Goal: Task Accomplishment & Management: Use online tool/utility

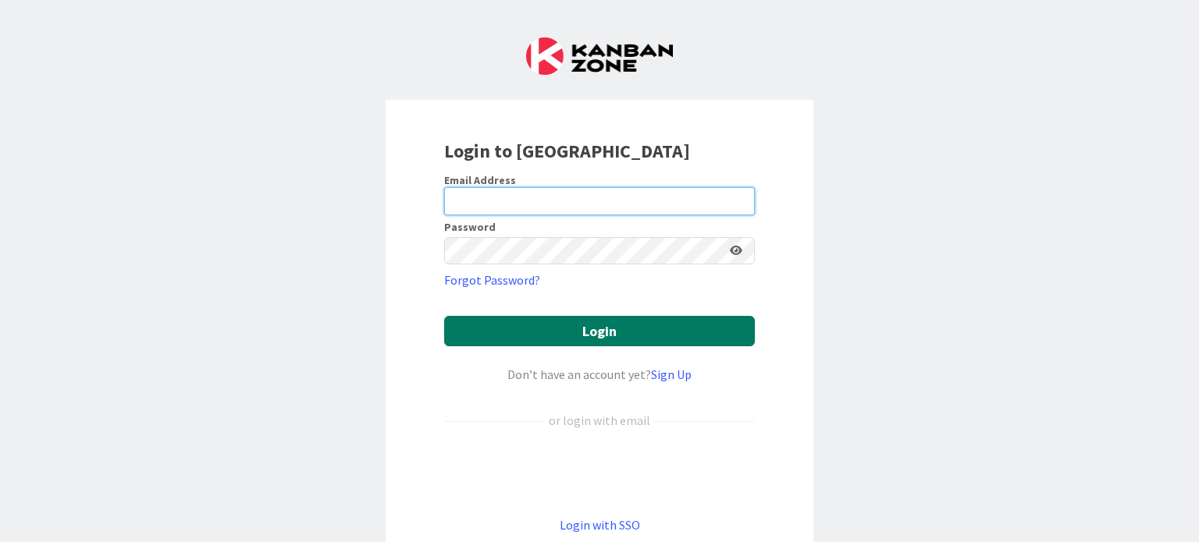
type input "[PERSON_NAME][EMAIL_ADDRESS][DOMAIN_NAME]"
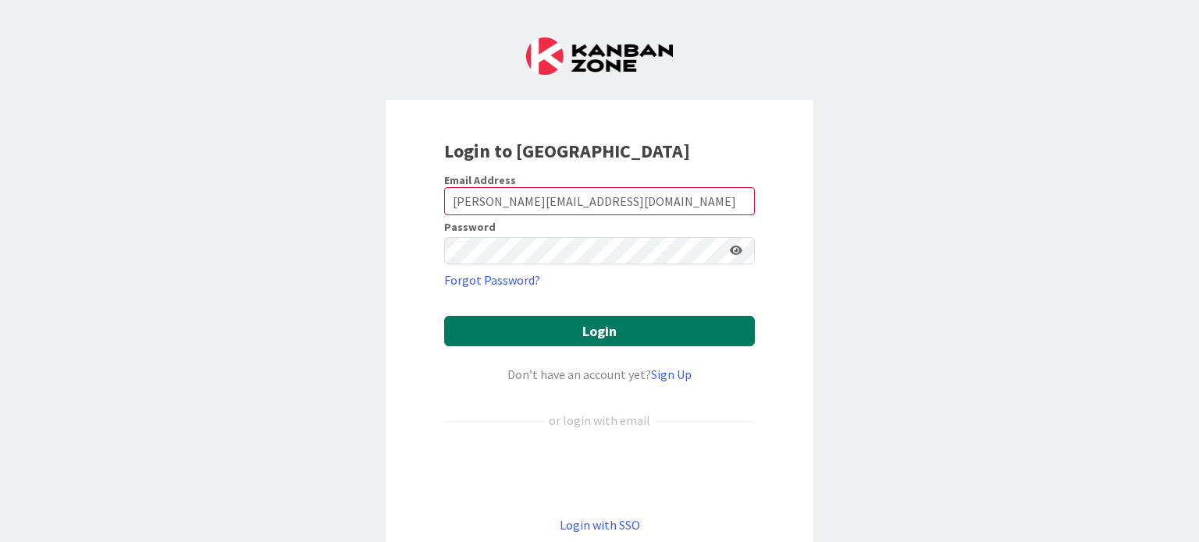
click at [621, 325] on button "Login" at bounding box center [599, 331] width 311 height 30
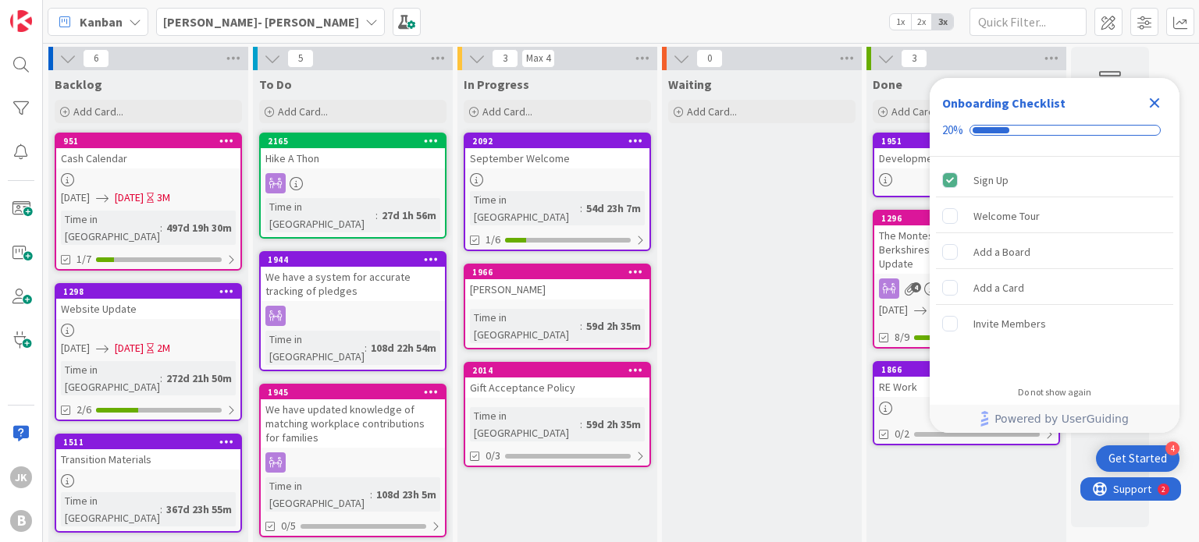
click at [1150, 101] on icon "Close Checklist" at bounding box center [1154, 103] width 19 height 19
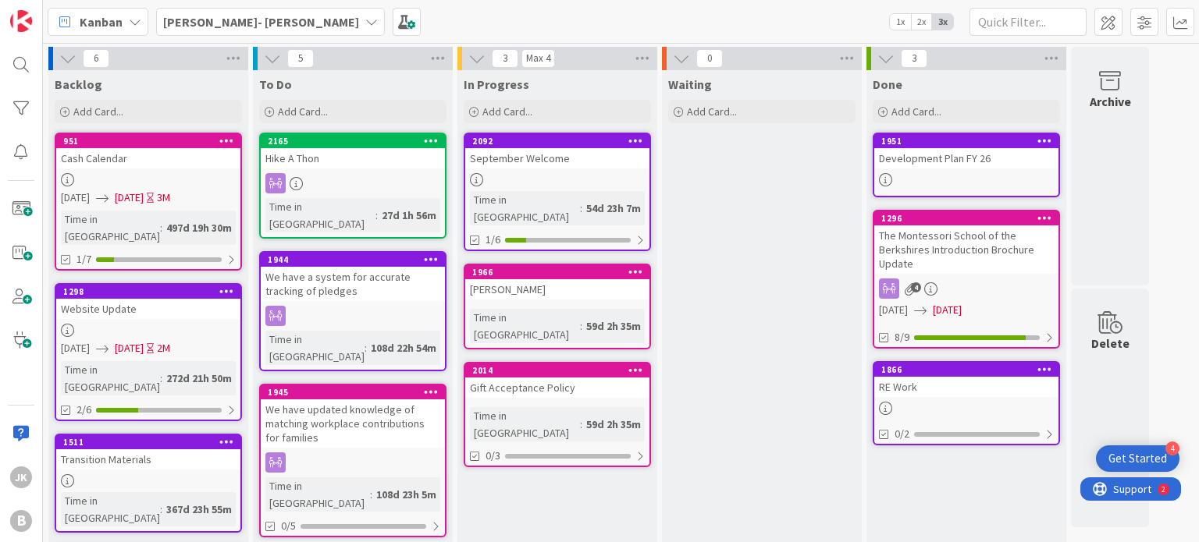
click at [365, 18] on icon at bounding box center [371, 22] width 12 height 12
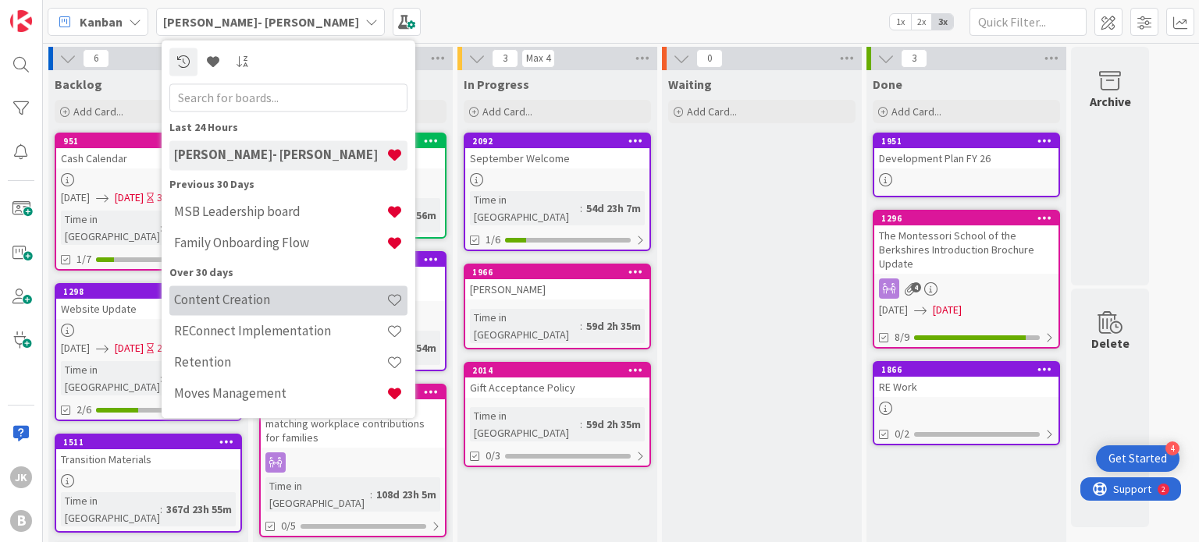
click at [268, 310] on div "Content Creation" at bounding box center [288, 301] width 238 height 30
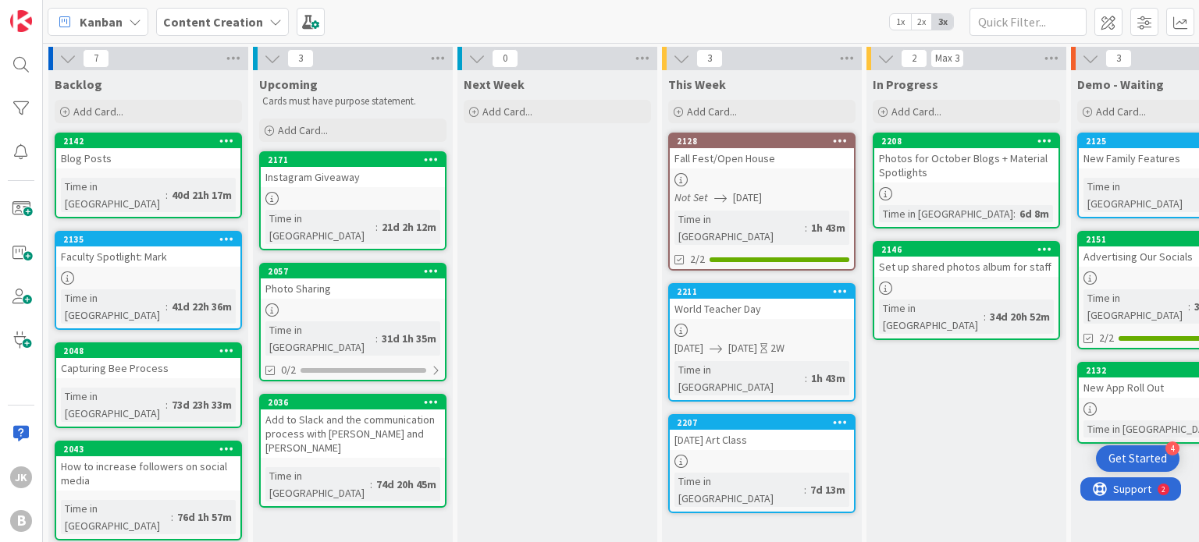
click at [786, 299] on div "World Teacher Day" at bounding box center [762, 309] width 184 height 20
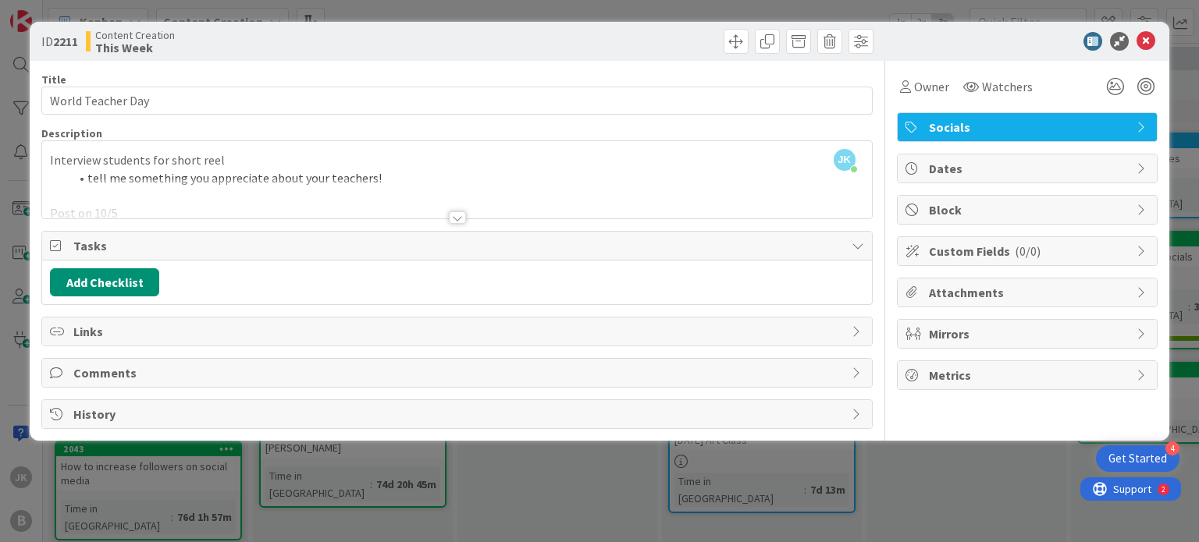
click at [460, 215] on div at bounding box center [457, 217] width 17 height 12
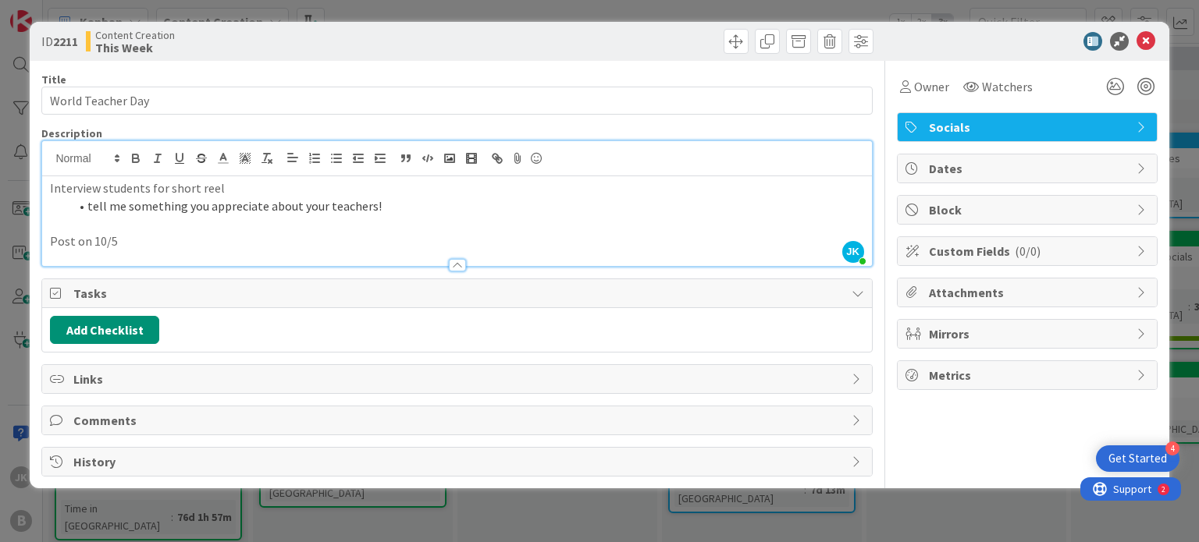
click at [232, 236] on p "Post on 10/5" at bounding box center [456, 242] width 813 height 18
click at [1034, 48] on div at bounding box center [1019, 41] width 276 height 19
click at [1148, 44] on icon at bounding box center [1145, 41] width 19 height 19
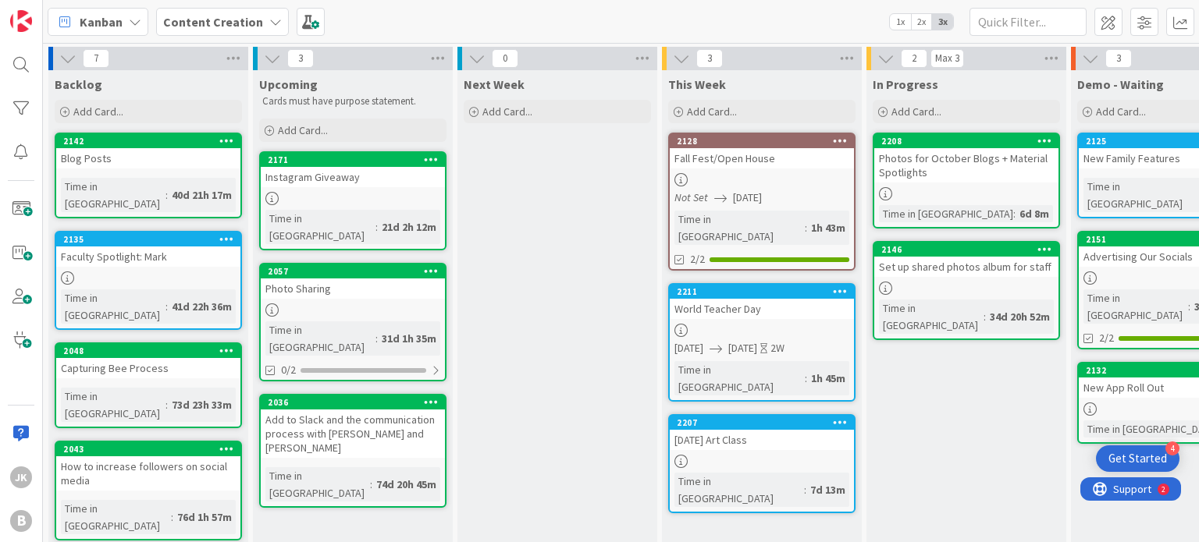
click at [583, 236] on div "Next Week Add Card..." at bounding box center [557, 479] width 200 height 819
click at [392, 186] on div "Instagram Giveaway" at bounding box center [353, 177] width 184 height 20
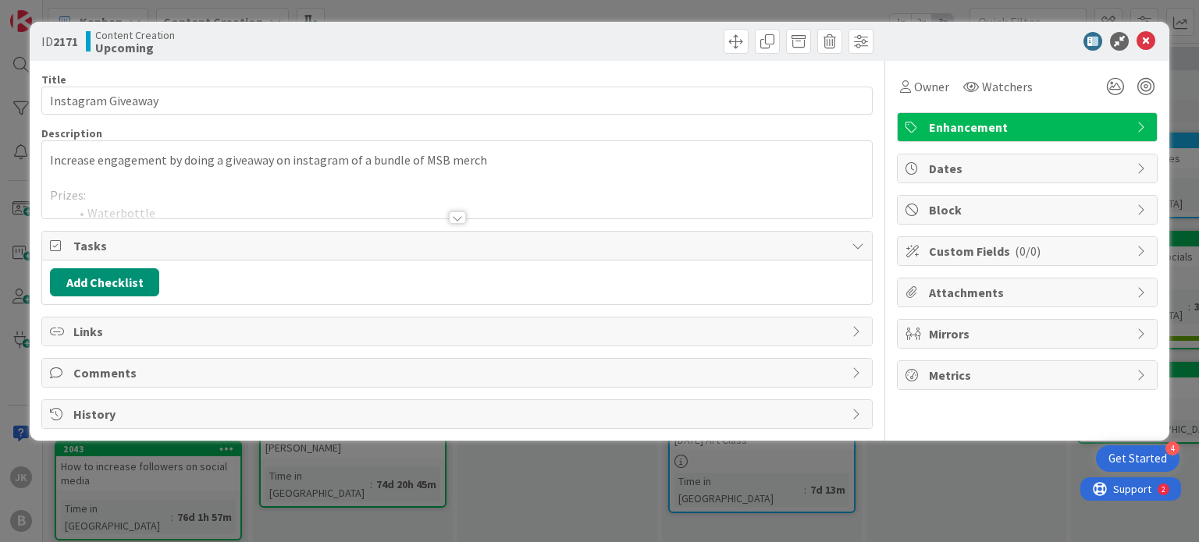
click at [546, 202] on div at bounding box center [456, 199] width 829 height 40
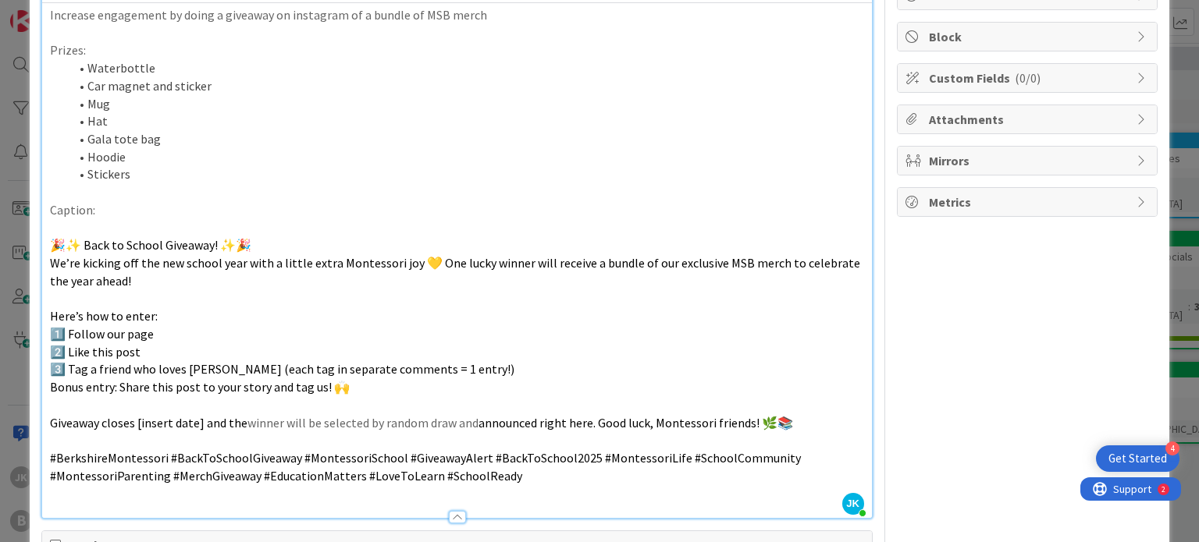
scroll to position [249, 0]
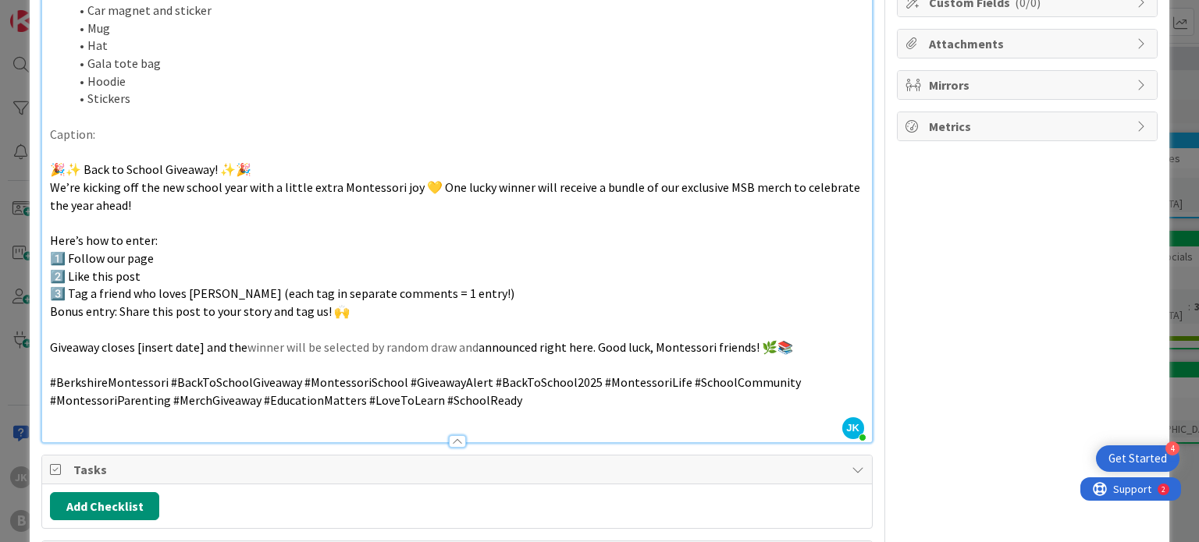
click at [952, 209] on div "Owner Watchers Enhancement Dates Block Custom Fields ( 0/0 ) Attachments Mirror…" at bounding box center [1027, 232] width 261 height 841
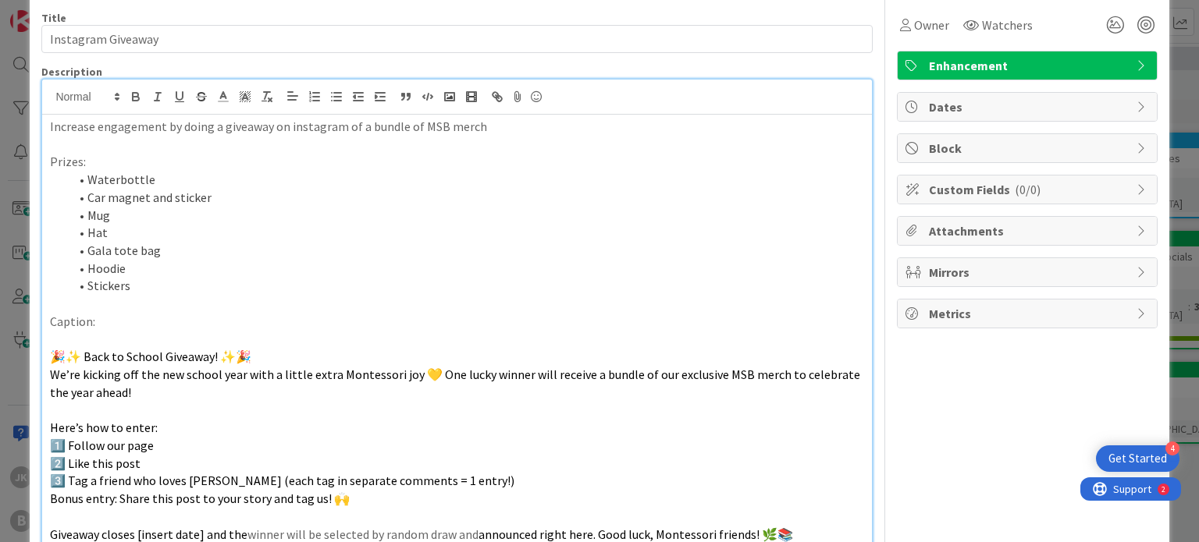
scroll to position [0, 0]
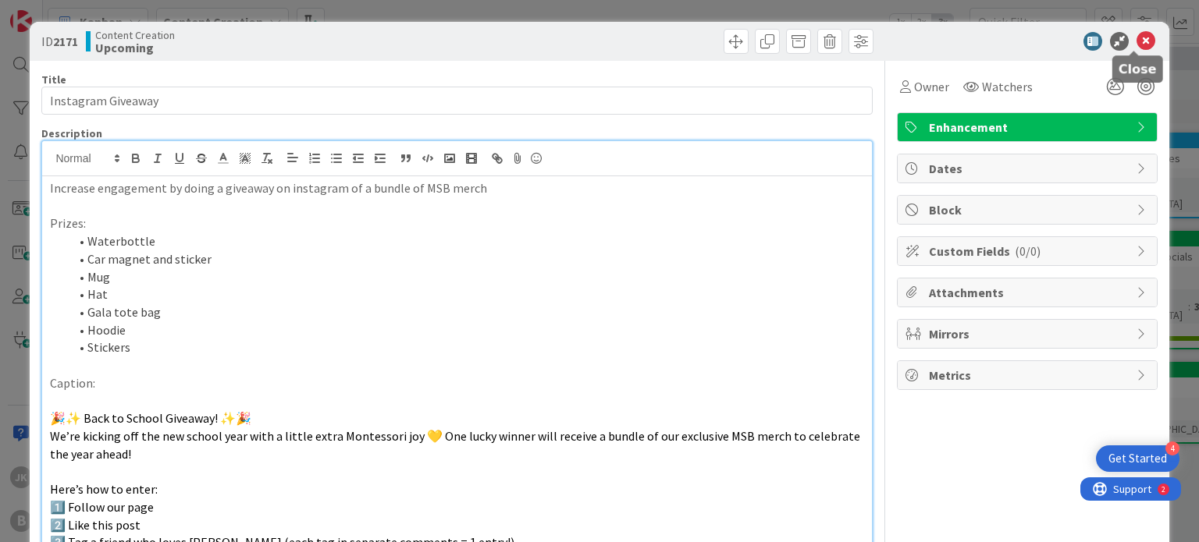
click at [1136, 40] on icon at bounding box center [1145, 41] width 19 height 19
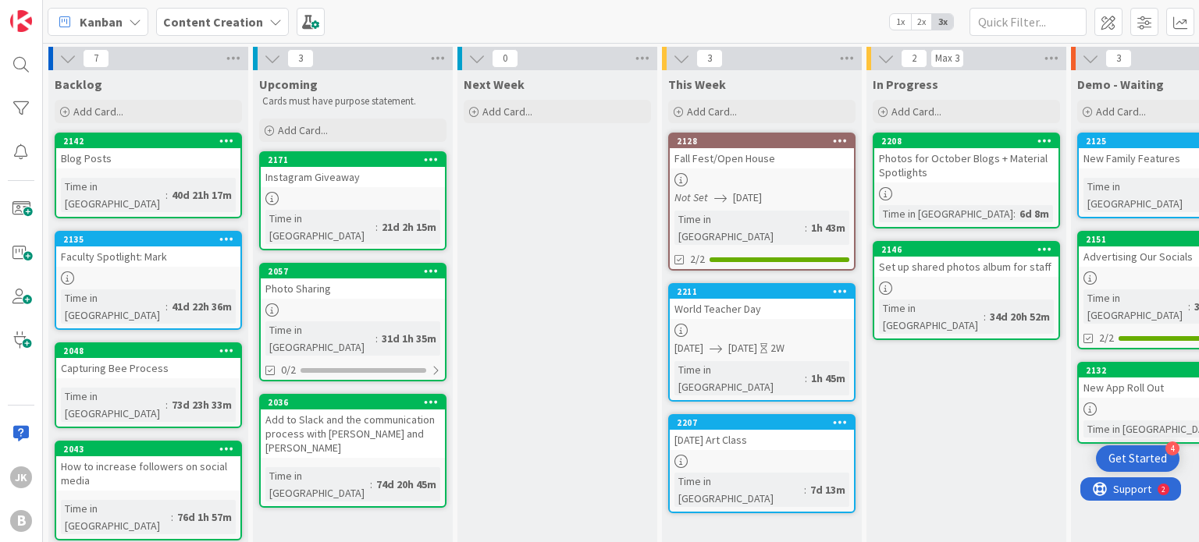
click at [583, 243] on div "Next Week Add Card..." at bounding box center [557, 479] width 200 height 819
click at [346, 179] on div "Instagram Giveaway" at bounding box center [353, 177] width 184 height 20
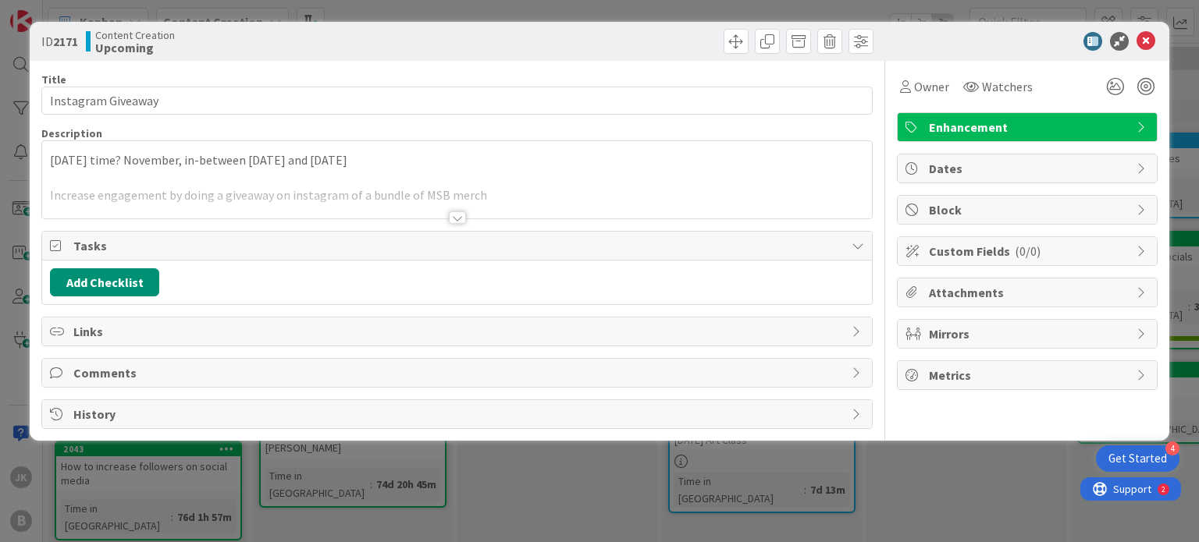
click at [577, 165] on p "[DATE] time? November, in-between [DATE] and [DATE]" at bounding box center [456, 160] width 813 height 18
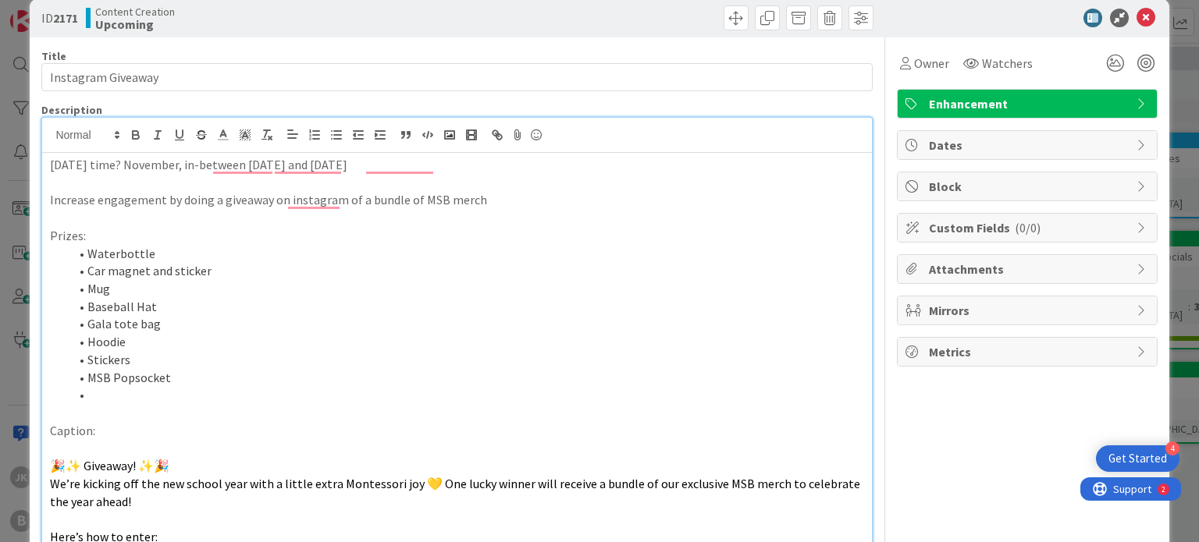
scroll to position [24, 0]
click at [1136, 9] on icon at bounding box center [1145, 17] width 19 height 19
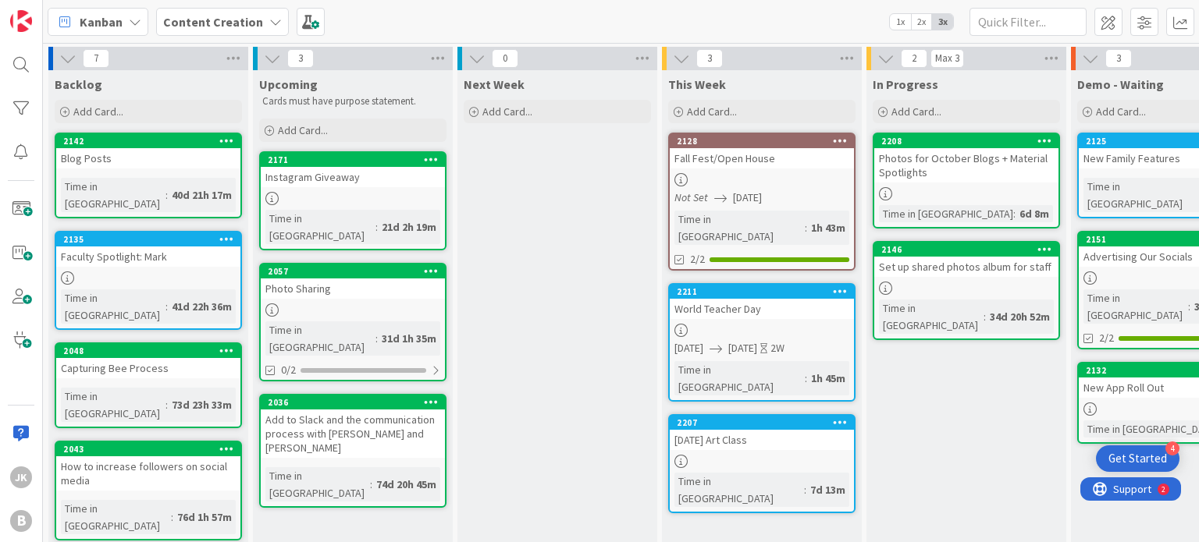
click at [754, 194] on span "[DATE]" at bounding box center [747, 198] width 29 height 16
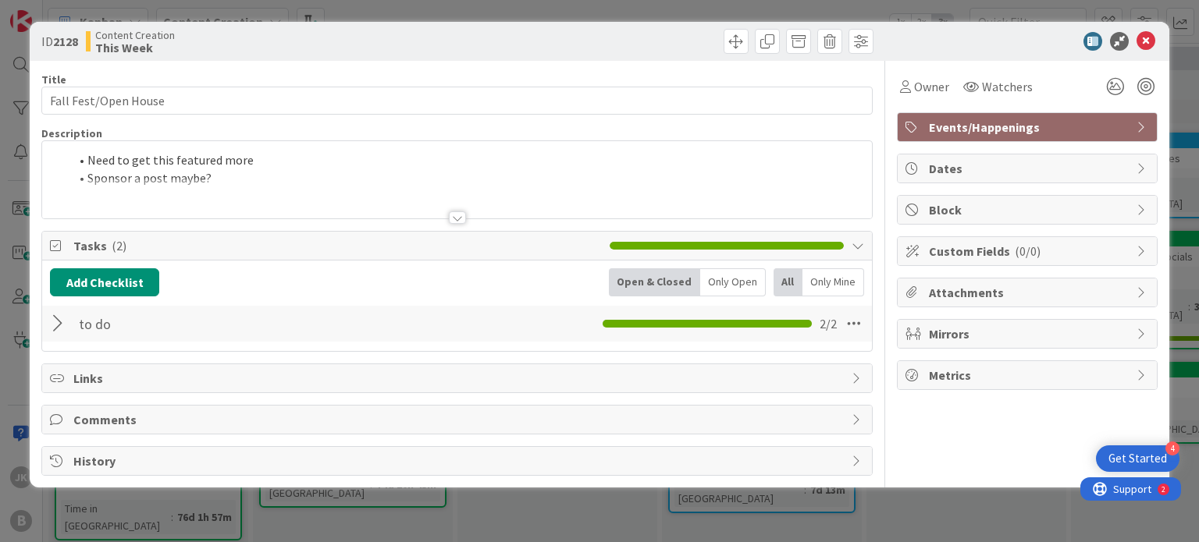
click at [459, 218] on div at bounding box center [457, 217] width 17 height 12
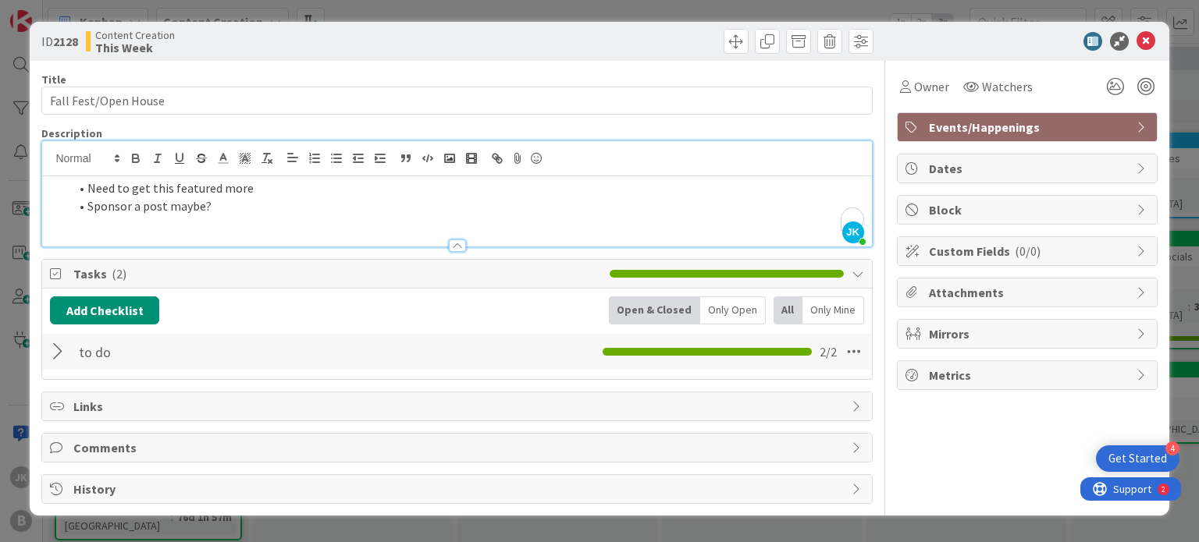
click at [721, 179] on li "Need to get this featured more" at bounding box center [466, 188] width 794 height 18
click at [1135, 39] on div at bounding box center [1019, 41] width 276 height 19
click at [1143, 39] on icon at bounding box center [1145, 41] width 19 height 19
